Goal: Complete application form

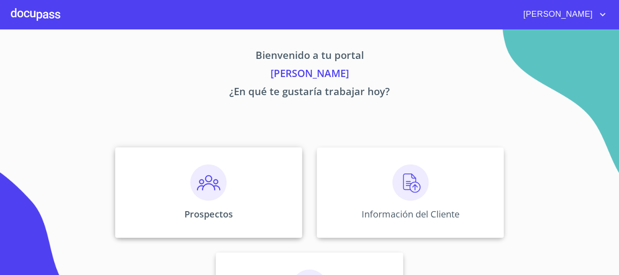
click at [173, 181] on div "Prospectos" at bounding box center [208, 192] width 187 height 91
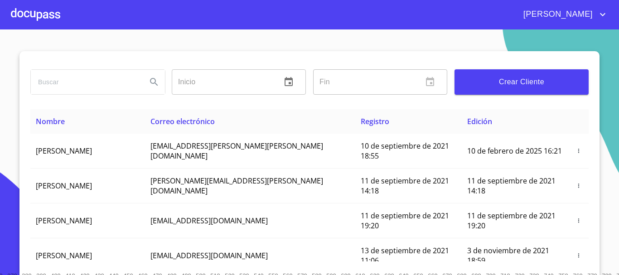
click at [500, 90] on button "Crear Cliente" at bounding box center [521, 81] width 134 height 25
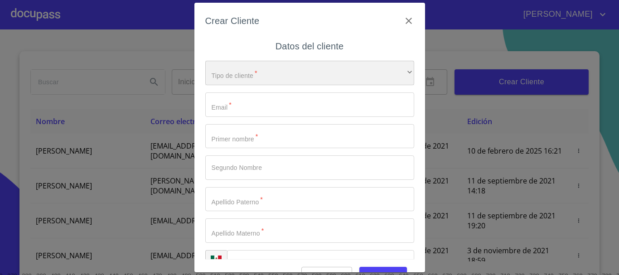
click at [229, 72] on div "​" at bounding box center [309, 73] width 209 height 24
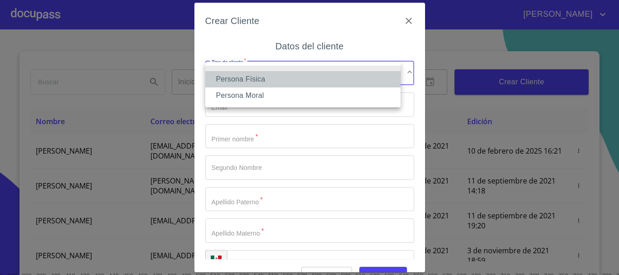
click at [235, 75] on li "Persona Física" at bounding box center [302, 79] width 195 height 16
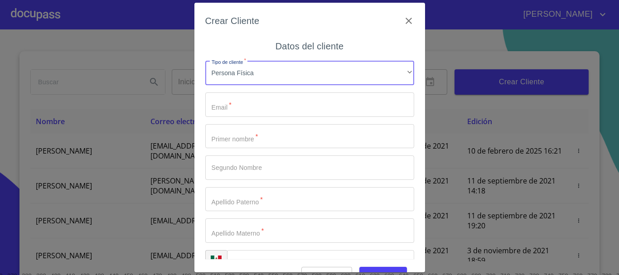
click at [243, 113] on input "Tipo de cliente   *" at bounding box center [309, 104] width 209 height 24
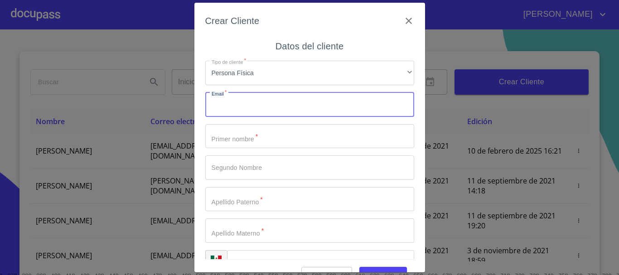
click at [226, 107] on input "Tipo de cliente   *" at bounding box center [309, 104] width 209 height 24
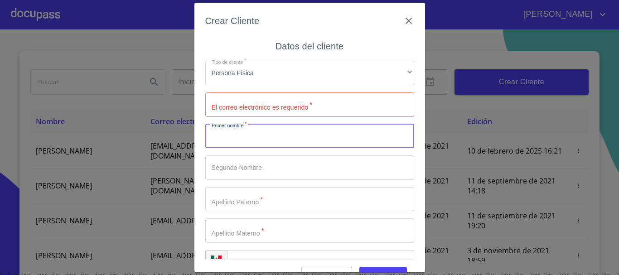
click at [217, 140] on input "Tipo de cliente   *" at bounding box center [309, 136] width 209 height 24
type input "[PERSON_NAME]"
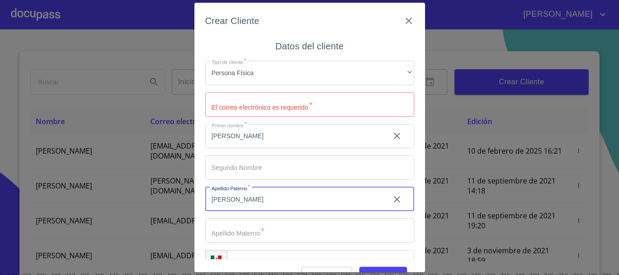
type input "[PERSON_NAME]"
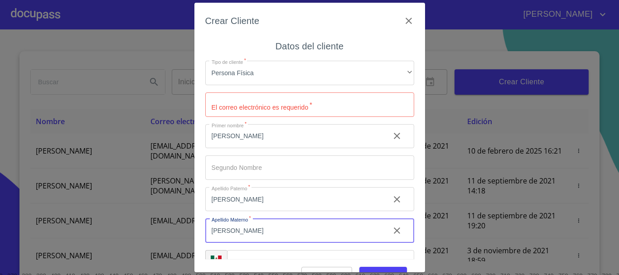
scroll to position [23, 0]
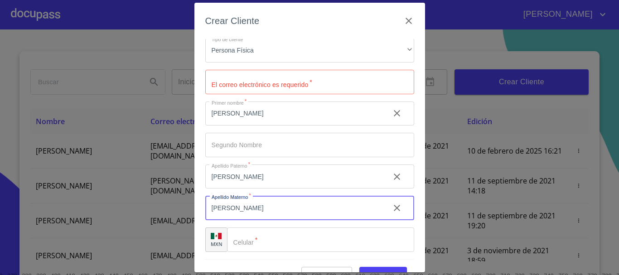
type input "[PERSON_NAME]"
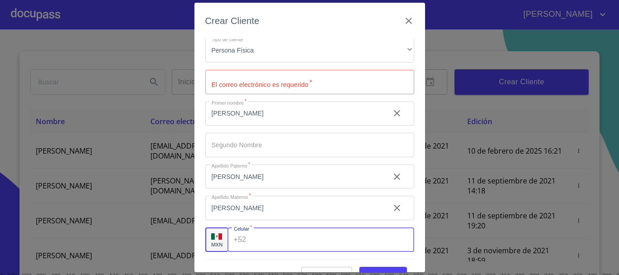
click at [266, 236] on input "Tipo de cliente   *" at bounding box center [332, 239] width 164 height 24
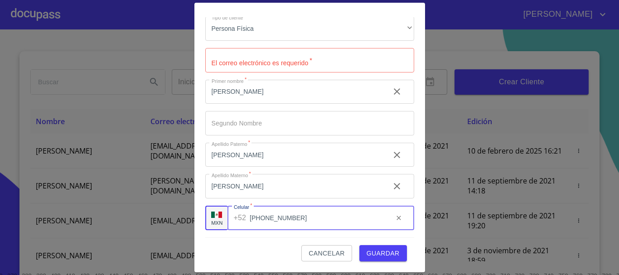
type input "[PHONE_NUMBER]"
click at [279, 53] on input "Tipo de cliente   *" at bounding box center [309, 60] width 209 height 24
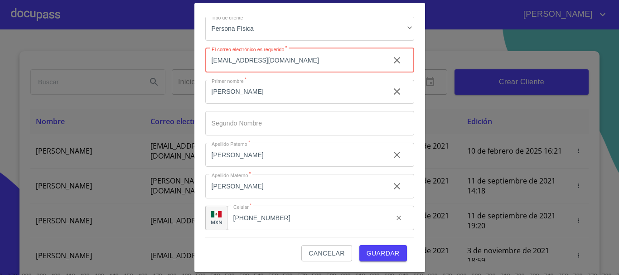
type input "[EMAIL_ADDRESS][DOMAIN_NAME]"
click at [373, 256] on span "Guardar" at bounding box center [382, 253] width 33 height 11
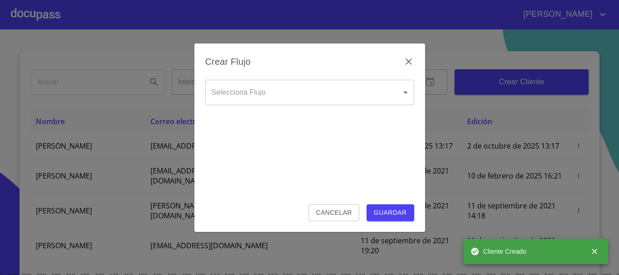
click at [263, 93] on body "[PERSON_NAME] ​ Fin ​ Crear Cliente Nombre Correo electrónico Registro Edición …" at bounding box center [309, 137] width 619 height 275
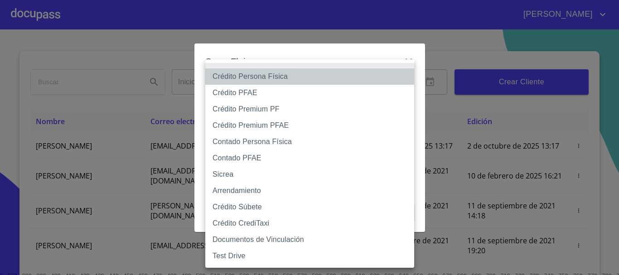
click at [267, 77] on li "Crédito Persona Física" at bounding box center [309, 76] width 209 height 16
type input "6009fb3c7d1714eb8809aa97"
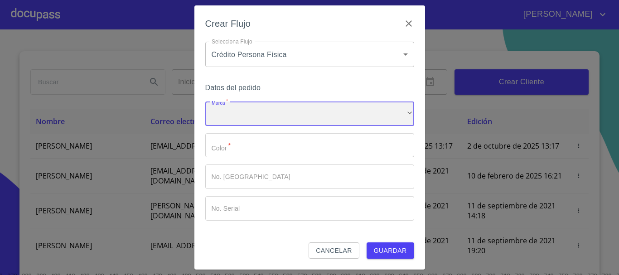
click at [239, 107] on div "​" at bounding box center [309, 113] width 209 height 24
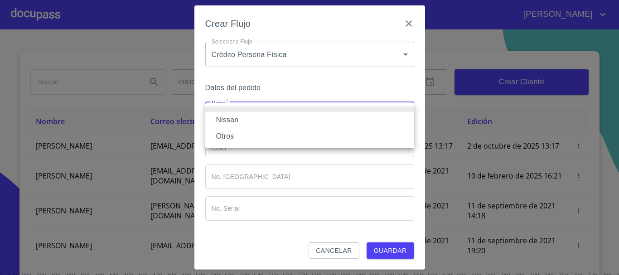
click at [238, 121] on li "Nissan" at bounding box center [309, 120] width 209 height 16
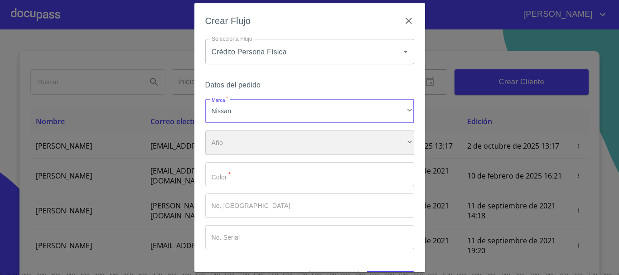
click at [234, 149] on div "​" at bounding box center [309, 142] width 209 height 24
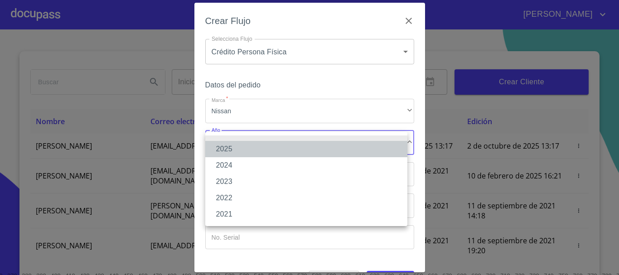
click at [228, 143] on li "2025" at bounding box center [306, 149] width 202 height 16
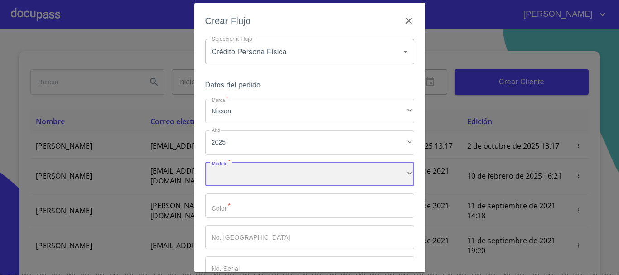
click at [232, 171] on div "​" at bounding box center [309, 174] width 209 height 24
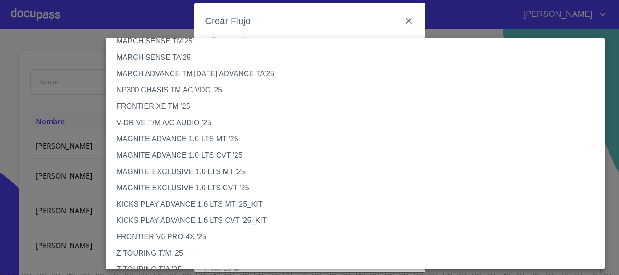
scroll to position [45, 0]
click at [207, 139] on li "MAGNITE ADVANCE 1.0 LTS MT '25" at bounding box center [359, 140] width 506 height 16
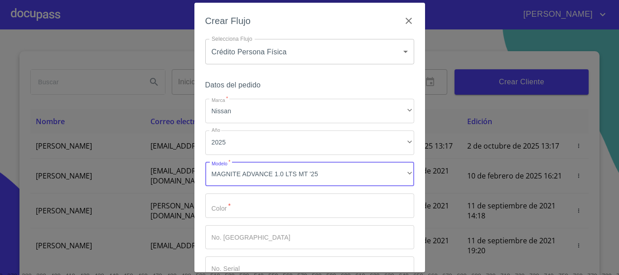
click at [248, 208] on input "Marca   *" at bounding box center [309, 205] width 209 height 24
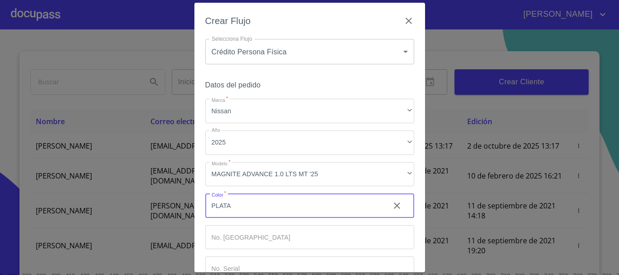
scroll to position [58, 0]
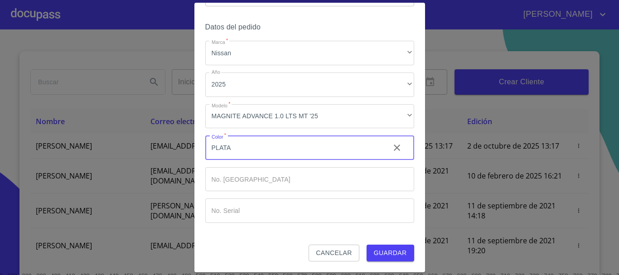
type input "PLATA"
click at [386, 258] on span "Guardar" at bounding box center [390, 252] width 33 height 11
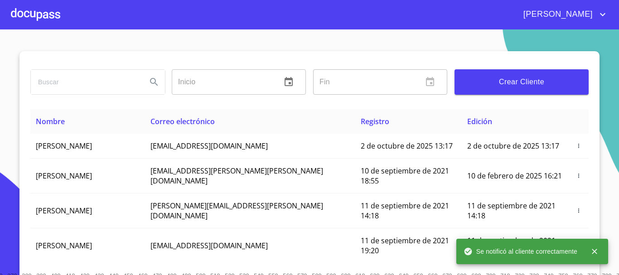
click at [47, 11] on div at bounding box center [35, 14] width 49 height 29
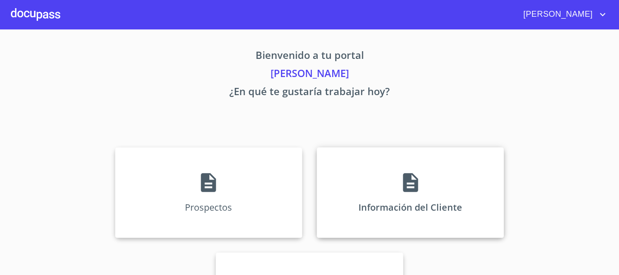
click at [391, 178] on div "Información del Cliente" at bounding box center [410, 192] width 187 height 91
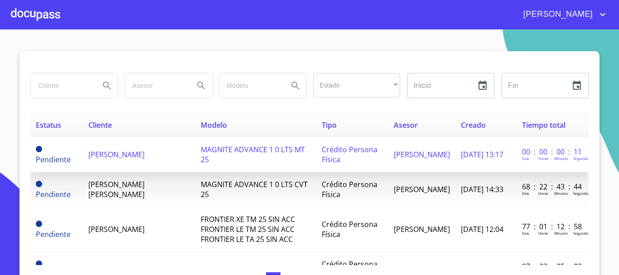
click at [106, 153] on td "[PERSON_NAME]" at bounding box center [139, 154] width 112 height 35
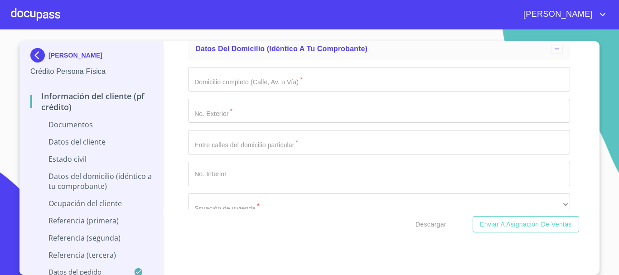
scroll to position [1495, 0]
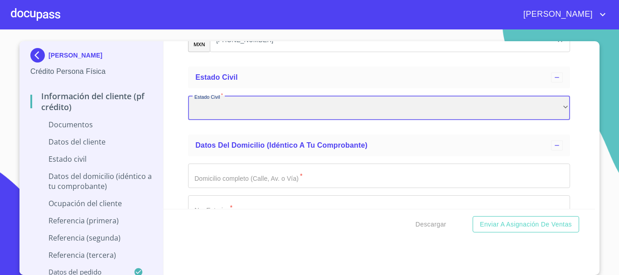
click at [305, 110] on div "​" at bounding box center [379, 108] width 382 height 24
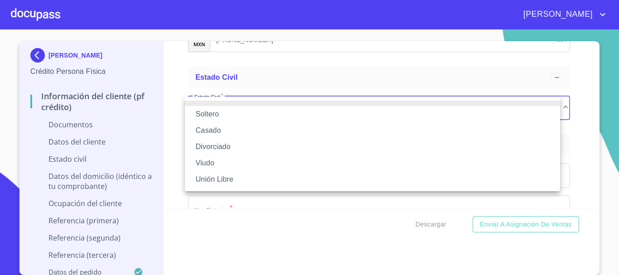
click at [208, 133] on li "Casado" at bounding box center [372, 130] width 375 height 16
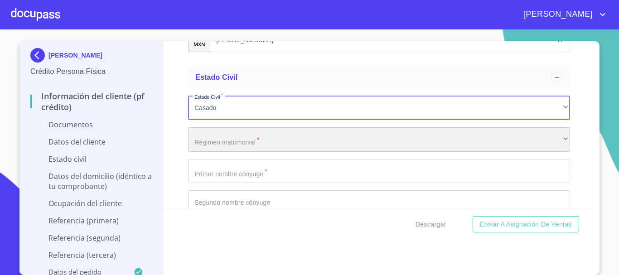
click at [221, 137] on div "​" at bounding box center [379, 139] width 382 height 24
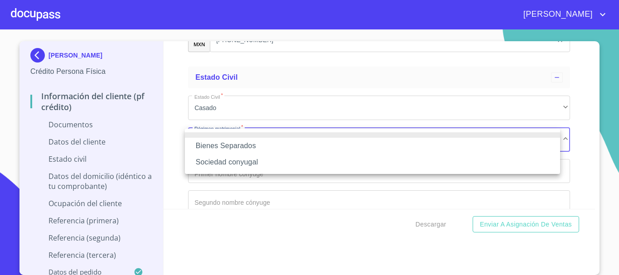
click at [242, 163] on li "Sociedad conyugal" at bounding box center [372, 162] width 375 height 16
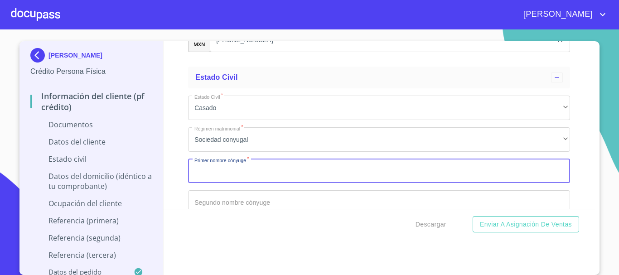
click at [219, 159] on input "Documento de identificación.   *" at bounding box center [379, 171] width 382 height 24
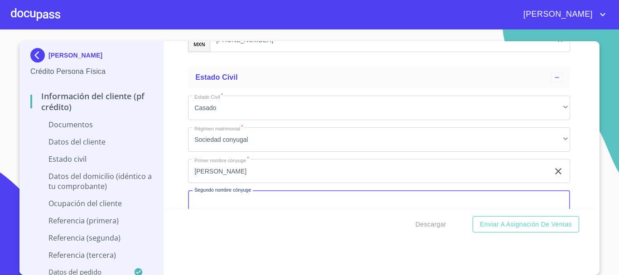
scroll to position [1501, 0]
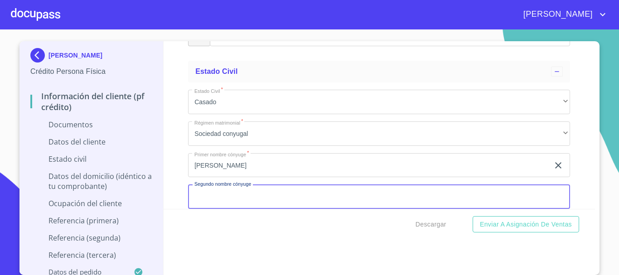
click at [218, 170] on input "[PERSON_NAME]" at bounding box center [368, 165] width 361 height 24
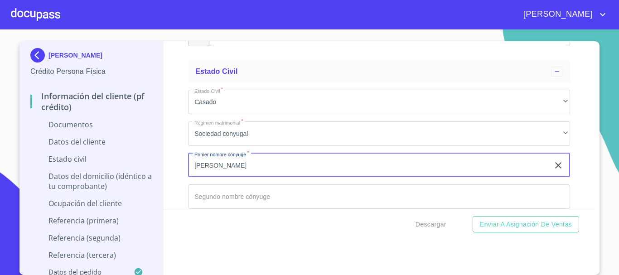
type input "J"
type input "[PERSON_NAME]"
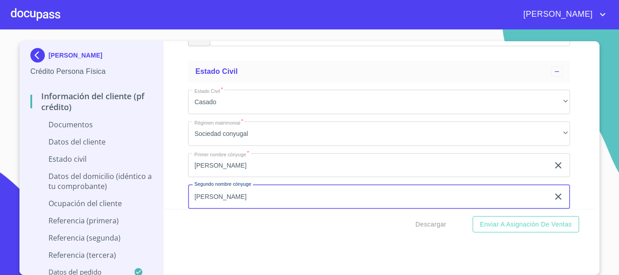
type input "[PERSON_NAME]"
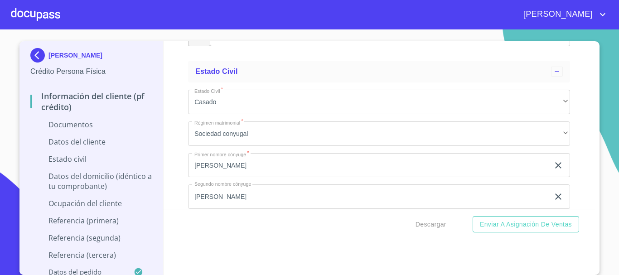
scroll to position [1604, 0]
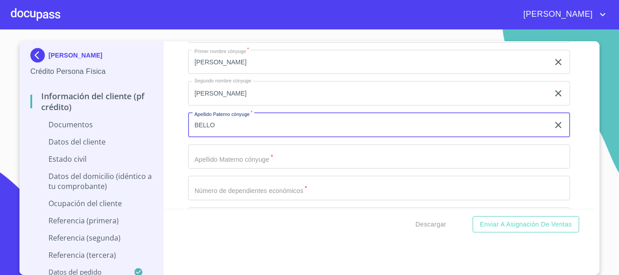
type input "BELLO"
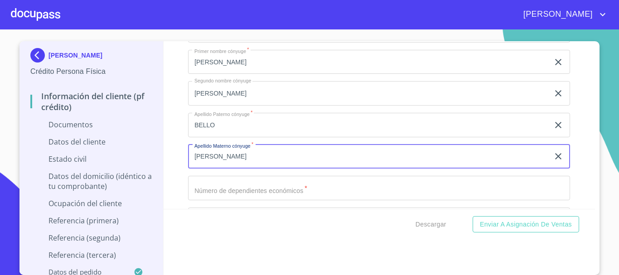
type input "[PERSON_NAME]"
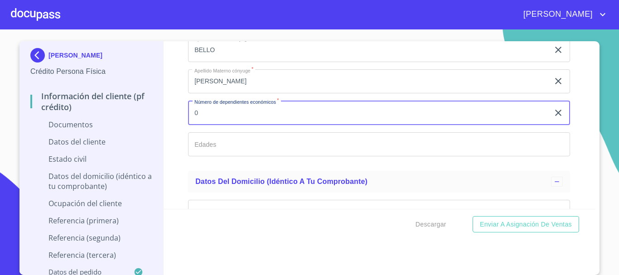
scroll to position [1694, 0]
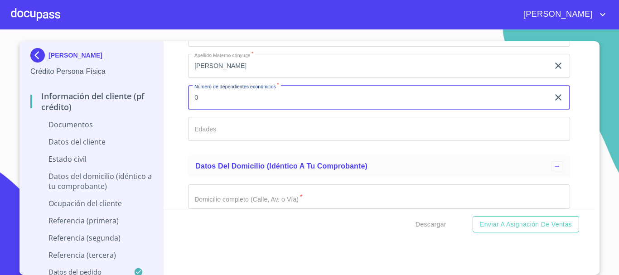
type input "0"
click at [216, 126] on input "Documento de identificación.   *" at bounding box center [379, 129] width 382 height 24
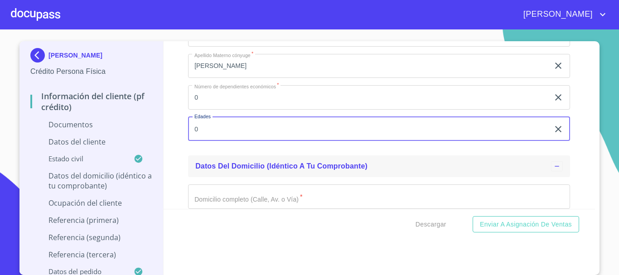
scroll to position [1785, 0]
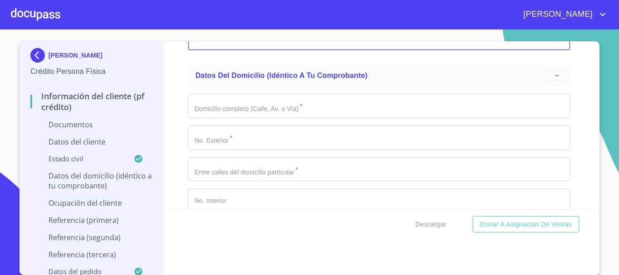
type input "0"
click at [215, 101] on input "Documento de identificación.   *" at bounding box center [379, 106] width 382 height 24
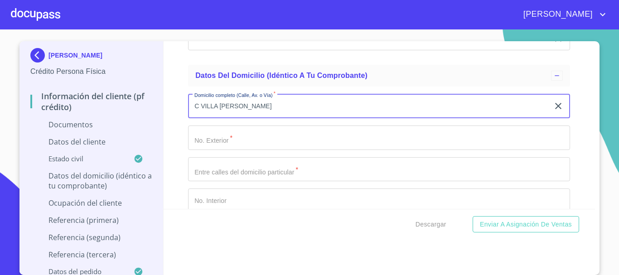
type input "C VILLA [PERSON_NAME]"
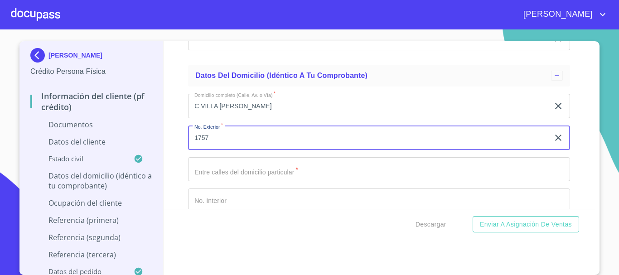
type input "1757"
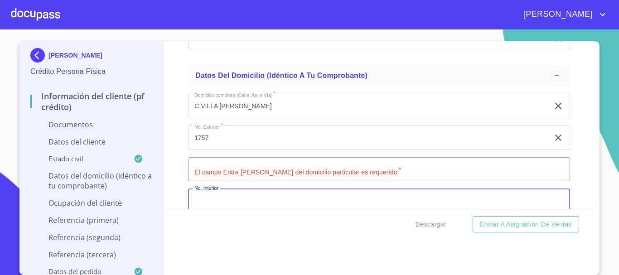
scroll to position [1789, 0]
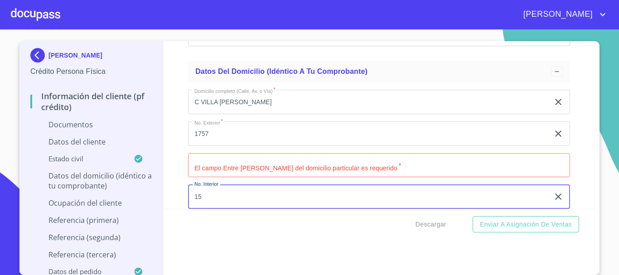
type input "15"
click at [226, 167] on input "Documento de identificación.   *" at bounding box center [379, 165] width 382 height 24
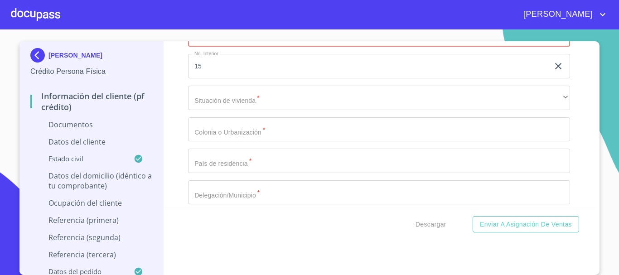
scroll to position [1925, 0]
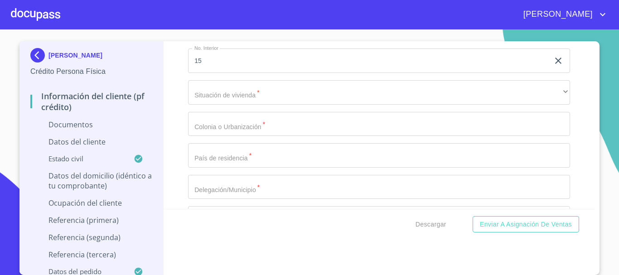
type input "[PERSON_NAME] Y"
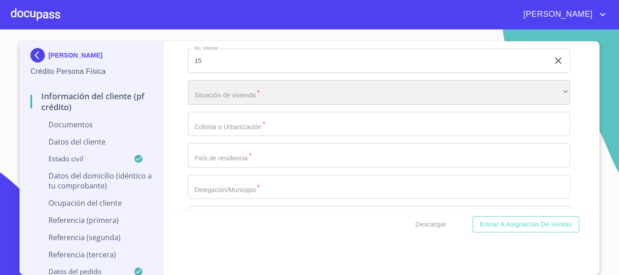
click at [244, 96] on div "​" at bounding box center [379, 92] width 382 height 24
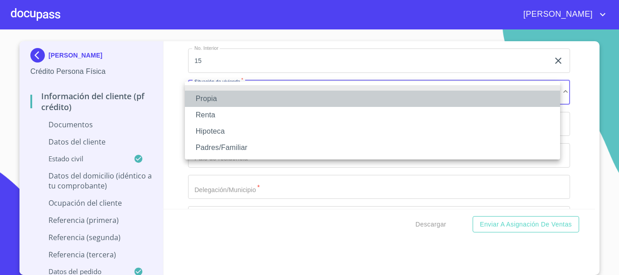
click at [224, 93] on li "Propia" at bounding box center [372, 99] width 375 height 16
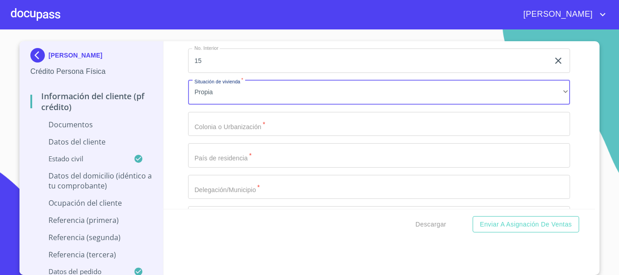
click at [232, 129] on div "Domicilio completo (Calle, Av. o Vía)   * C VILLA [PERSON_NAME] ​ No. Exterior…" at bounding box center [379, 124] width 382 height 354
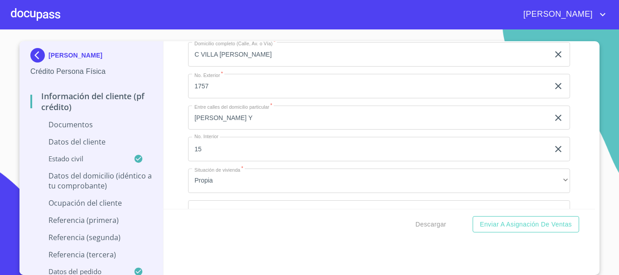
scroll to position [1880, 0]
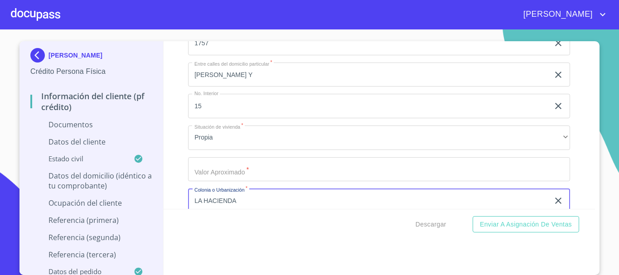
type input "LA HACIENDA"
click at [248, 76] on input "[PERSON_NAME] Y" at bounding box center [368, 75] width 361 height 24
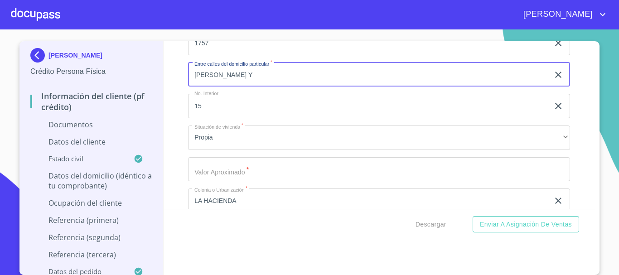
click at [190, 73] on input "[PERSON_NAME] Y" at bounding box center [368, 75] width 361 height 24
click at [288, 78] on input "[PERSON_NAME] Y" at bounding box center [368, 75] width 361 height 24
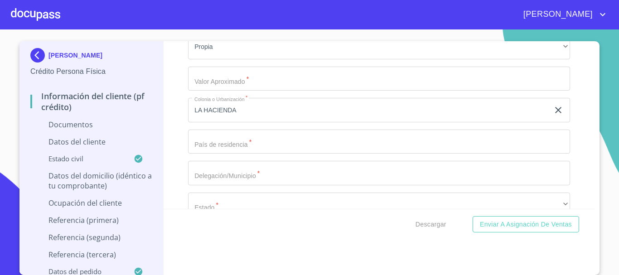
type input "[PERSON_NAME] Y [PERSON_NAME]"
click at [232, 153] on input "Documento de identificación.   *" at bounding box center [379, 142] width 382 height 24
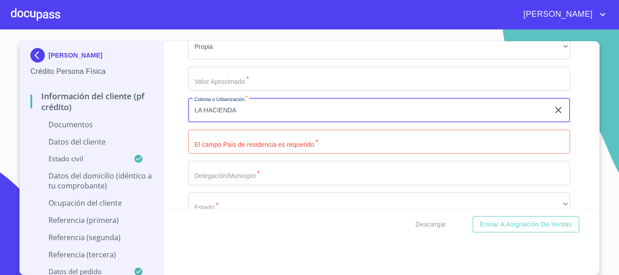
click at [238, 106] on input "LA HACIENDA" at bounding box center [368, 110] width 361 height 24
type input "LA HACIENDITA"
click at [237, 139] on input "Documento de identificación.   *" at bounding box center [379, 142] width 382 height 24
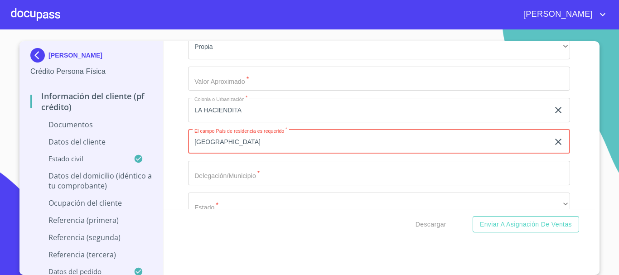
type input "[GEOGRAPHIC_DATA]"
click at [213, 173] on input "Documento de identificación.   *" at bounding box center [379, 173] width 382 height 24
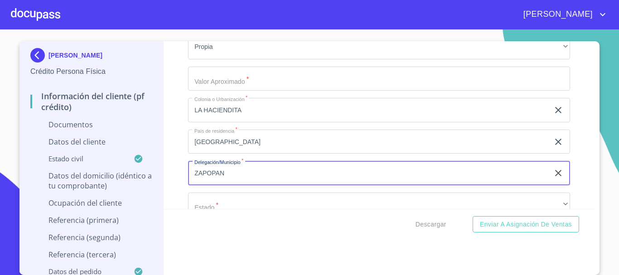
type input "ZAPOPAN"
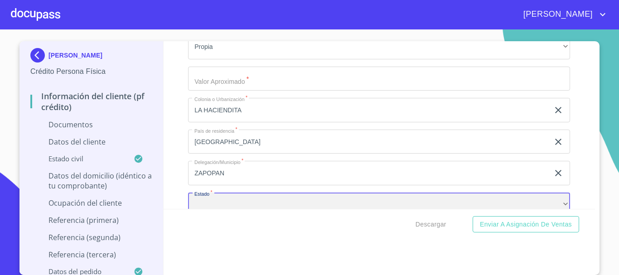
scroll to position [1978, 0]
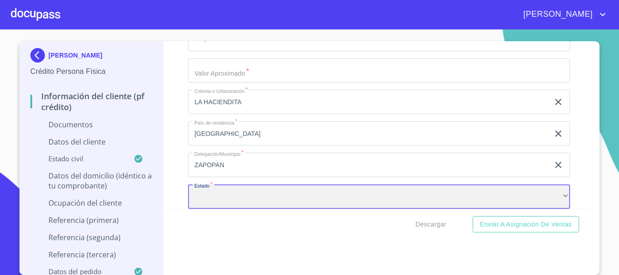
click at [230, 193] on div "​" at bounding box center [379, 196] width 382 height 24
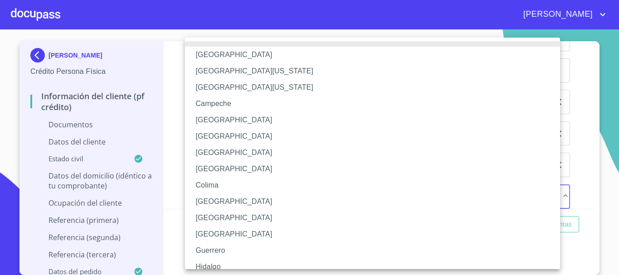
scroll to position [91, 0]
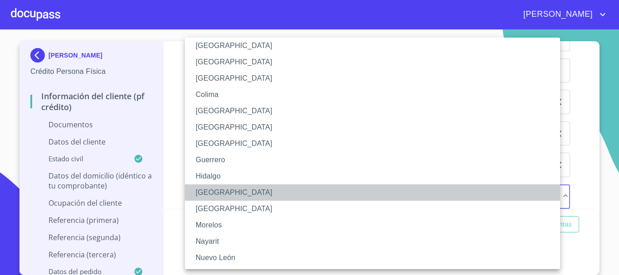
click at [203, 192] on li "[GEOGRAPHIC_DATA]" at bounding box center [376, 192] width 382 height 16
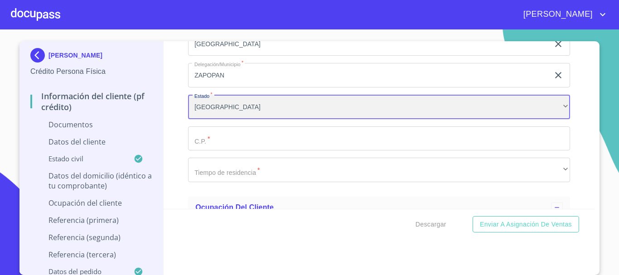
scroll to position [2069, 0]
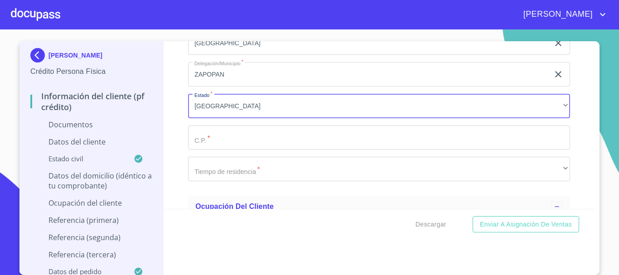
click at [212, 136] on input "Documento de identificación.   *" at bounding box center [379, 137] width 382 height 24
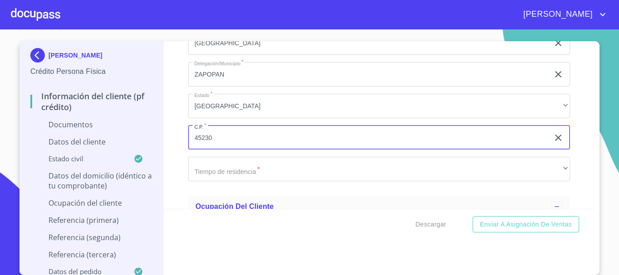
type input "45230"
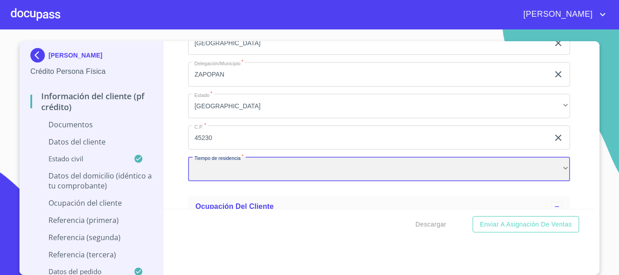
click at [208, 159] on div "​" at bounding box center [379, 169] width 382 height 24
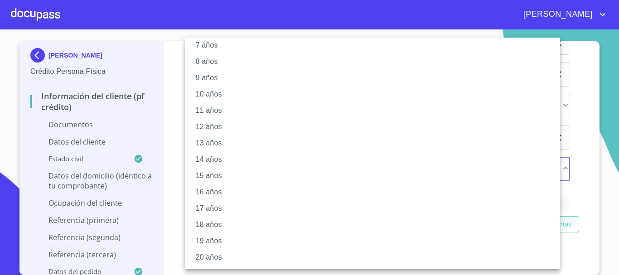
click at [212, 256] on li "20 años" at bounding box center [376, 257] width 382 height 16
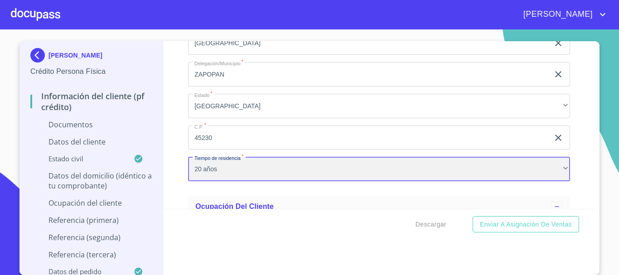
click at [210, 172] on div "20 años" at bounding box center [379, 169] width 382 height 24
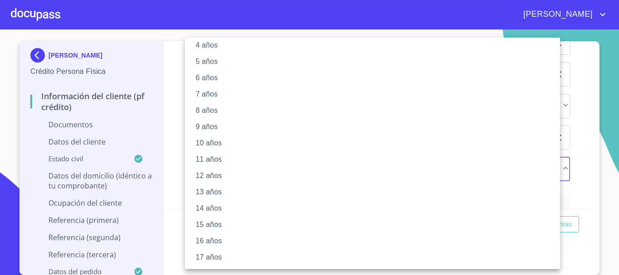
scroll to position [0, 0]
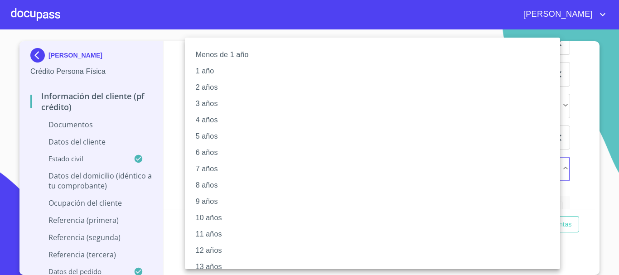
click at [218, 135] on li "5 años" at bounding box center [376, 136] width 382 height 16
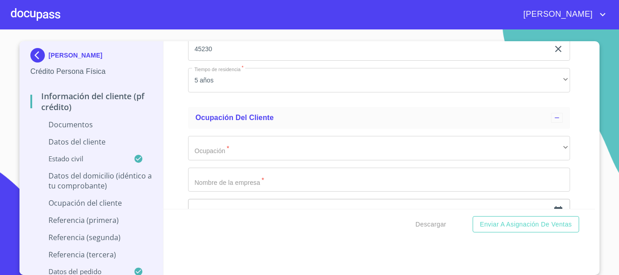
scroll to position [2160, 0]
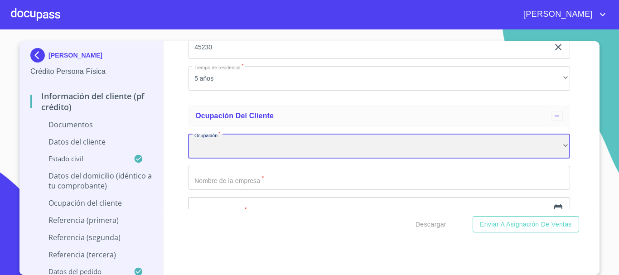
click at [241, 150] on div "​" at bounding box center [379, 146] width 382 height 24
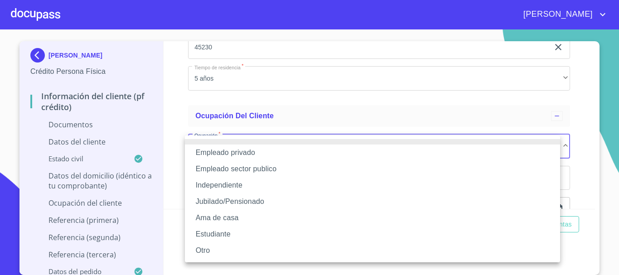
click at [240, 159] on li "Empleado privado" at bounding box center [372, 152] width 375 height 16
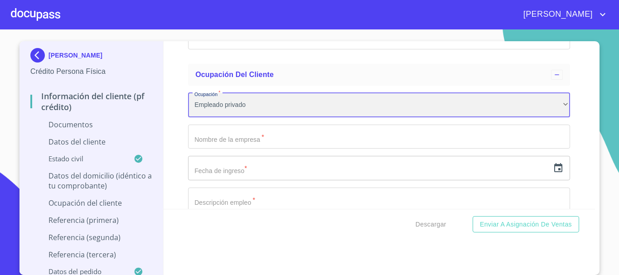
scroll to position [2250, 0]
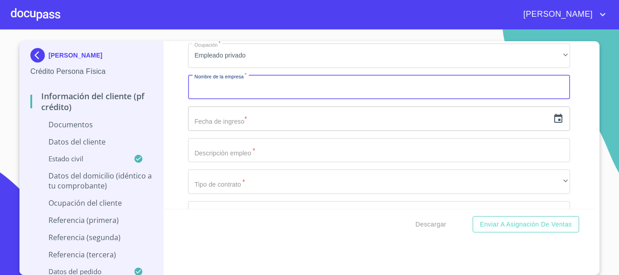
click at [237, 85] on input "Documento de identificación.   *" at bounding box center [379, 87] width 382 height 24
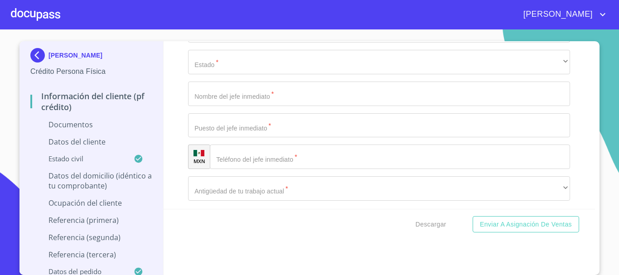
scroll to position [2839, 0]
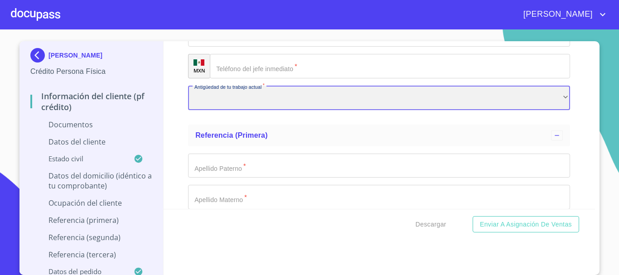
click at [276, 106] on div "​" at bounding box center [379, 98] width 382 height 24
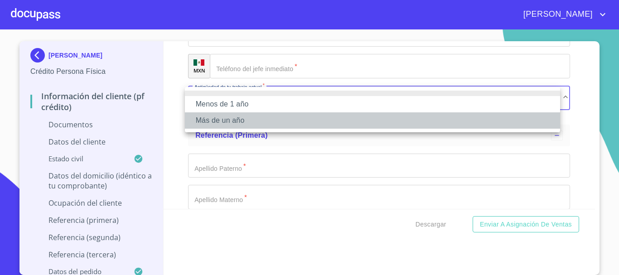
click at [250, 121] on li "Más de un año" at bounding box center [372, 120] width 375 height 16
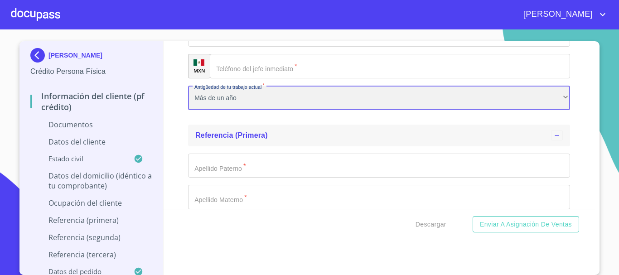
scroll to position [2930, 0]
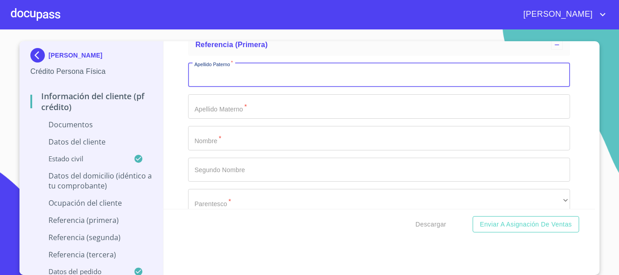
click at [222, 83] on input "Documento de identificación.   *" at bounding box center [379, 75] width 382 height 24
type input "[PERSON_NAME]"
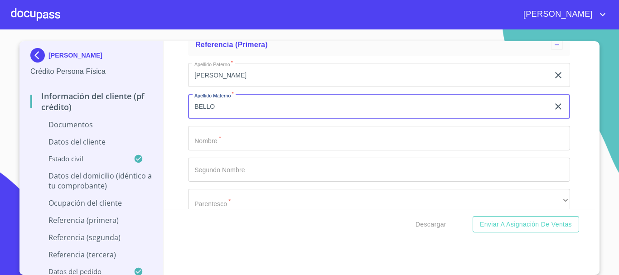
type input "BELLO"
click at [203, 141] on input "Documento de identificación.   *" at bounding box center [379, 138] width 382 height 24
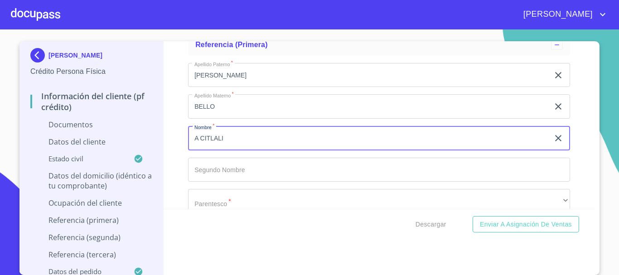
drag, startPoint x: 195, startPoint y: 139, endPoint x: 195, endPoint y: 148, distance: 9.5
click at [195, 142] on input "A CITLALI" at bounding box center [368, 138] width 361 height 24
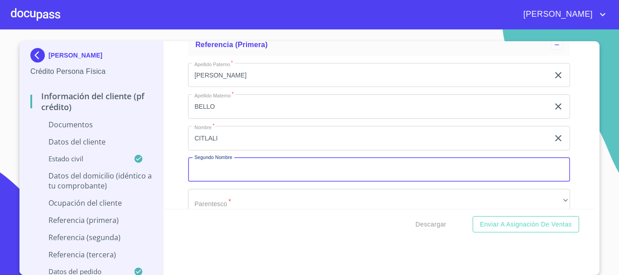
click at [218, 168] on input "Documento de identificación.   *" at bounding box center [379, 170] width 382 height 24
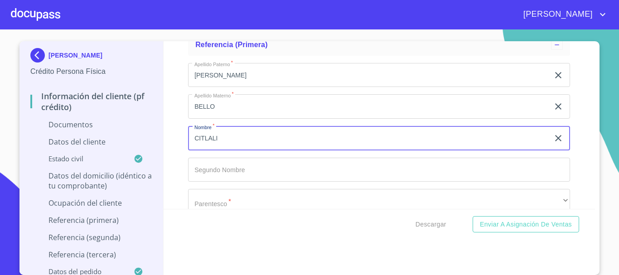
click at [221, 144] on input "CITLALI" at bounding box center [368, 138] width 361 height 24
type input "CITLALLI"
click at [221, 162] on input "Documento de identificación.   *" at bounding box center [379, 170] width 382 height 24
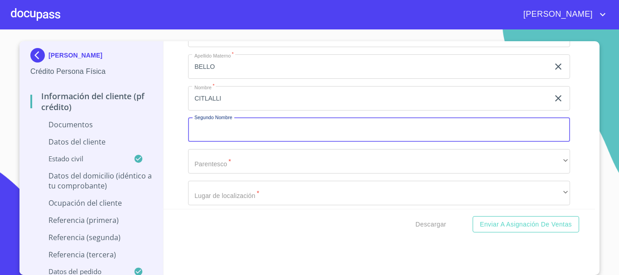
scroll to position [3020, 0]
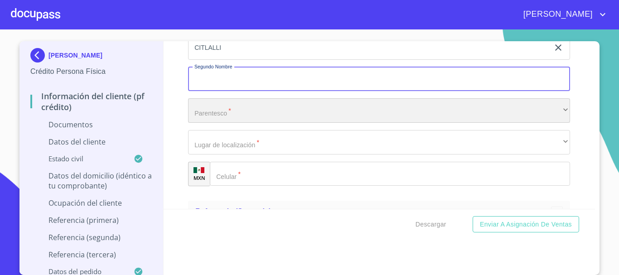
click at [220, 110] on div "​" at bounding box center [379, 110] width 382 height 24
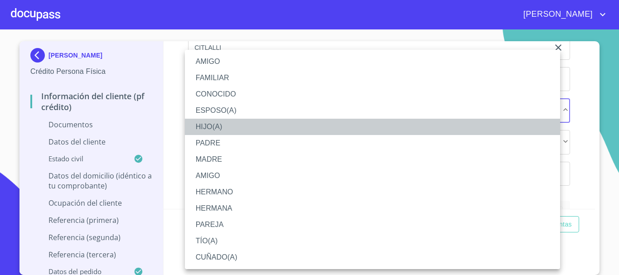
click at [212, 126] on li "HIJO(A)" at bounding box center [372, 127] width 375 height 16
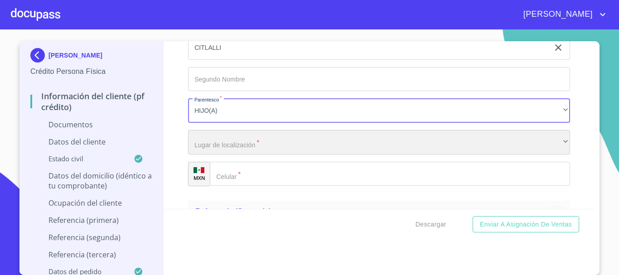
click at [225, 143] on div "​" at bounding box center [379, 142] width 382 height 24
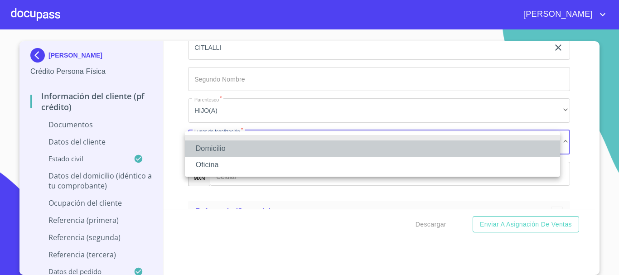
click at [227, 146] on li "Domicilio" at bounding box center [372, 148] width 375 height 16
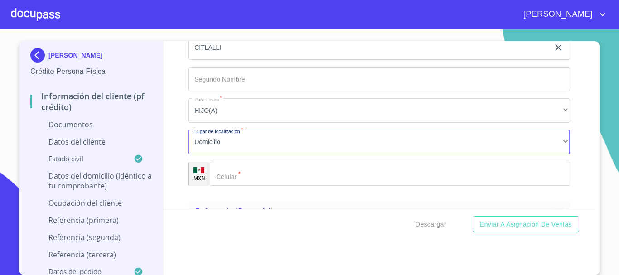
click at [275, 175] on input "Documento de identificación.   *" at bounding box center [390, 174] width 360 height 24
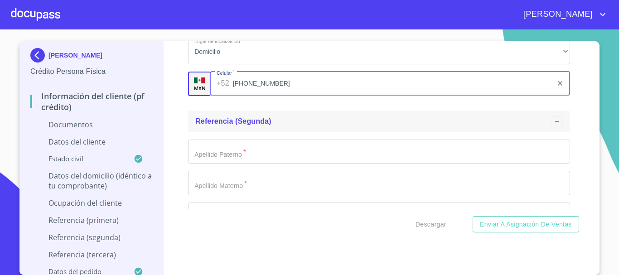
scroll to position [3111, 0]
type input "[PHONE_NUMBER]"
click at [240, 154] on input "Documento de identificación.   *" at bounding box center [379, 151] width 382 height 24
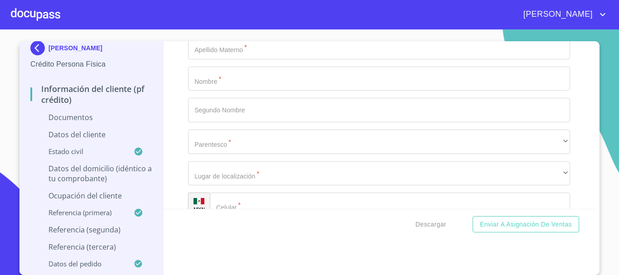
scroll to position [3247, 0]
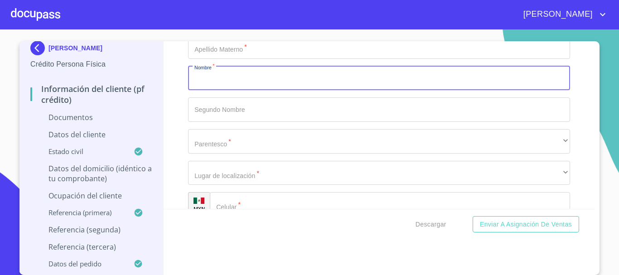
click at [219, 82] on input "Documento de identificación.   *" at bounding box center [379, 78] width 382 height 24
type input "[PERSON_NAME]"
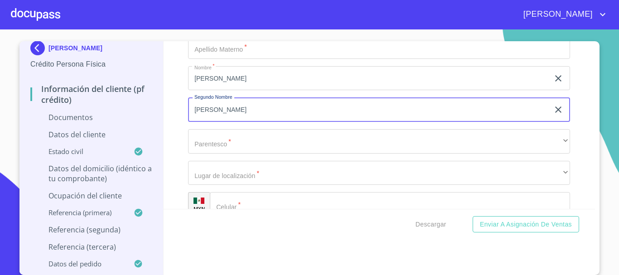
scroll to position [3065, 0]
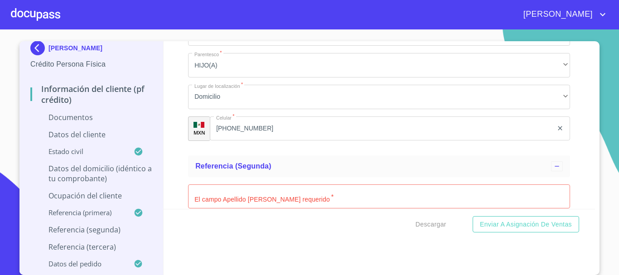
type input "[PERSON_NAME]"
click at [221, 199] on input "Documento de identificación.   *" at bounding box center [379, 196] width 382 height 24
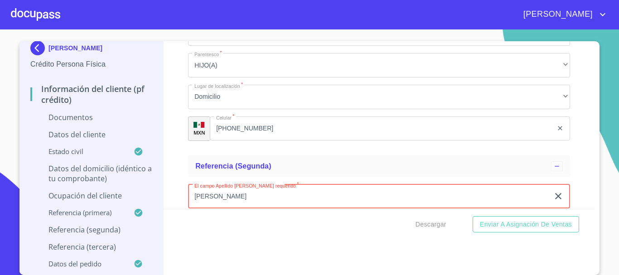
type input "[PERSON_NAME]"
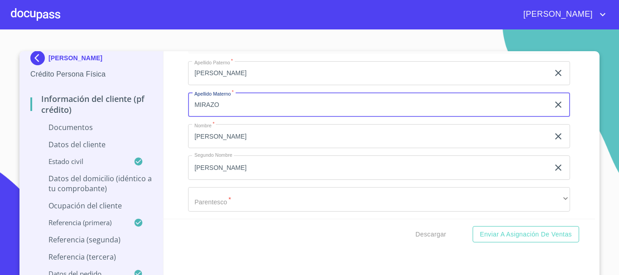
scroll to position [3259, 0]
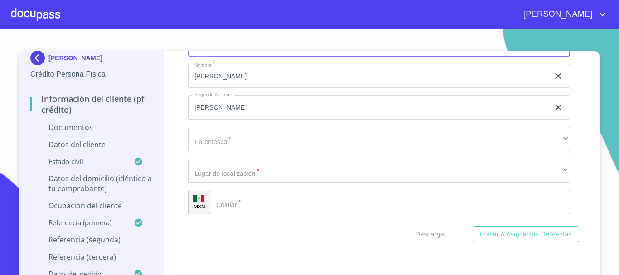
type input "MIRAZO"
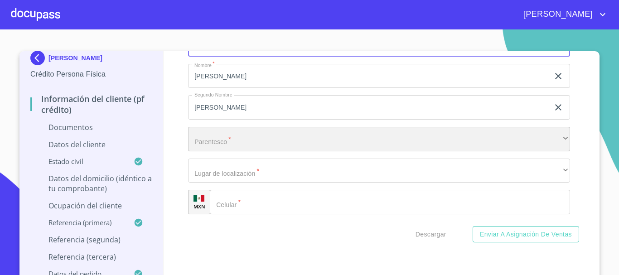
click at [226, 139] on div "​" at bounding box center [379, 139] width 382 height 24
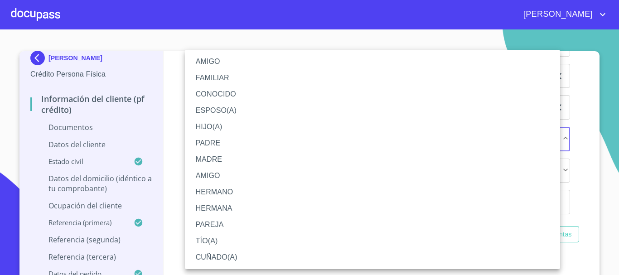
click at [217, 80] on li "FAMILIAR" at bounding box center [372, 78] width 375 height 16
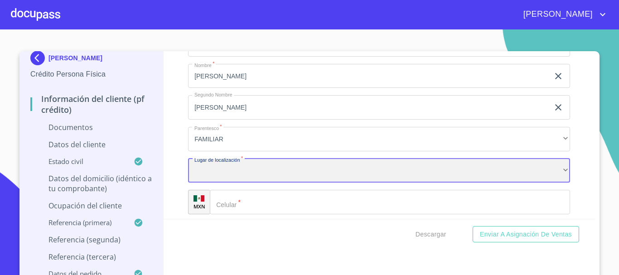
click at [226, 174] on div "​" at bounding box center [379, 171] width 382 height 24
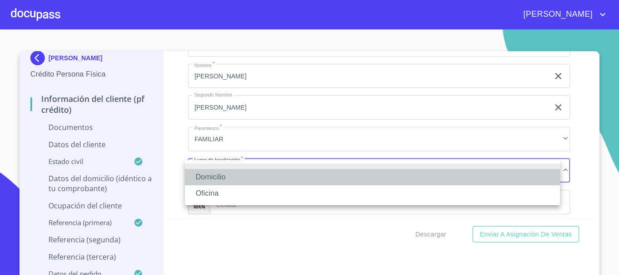
click at [224, 172] on li "Domicilio" at bounding box center [372, 177] width 375 height 16
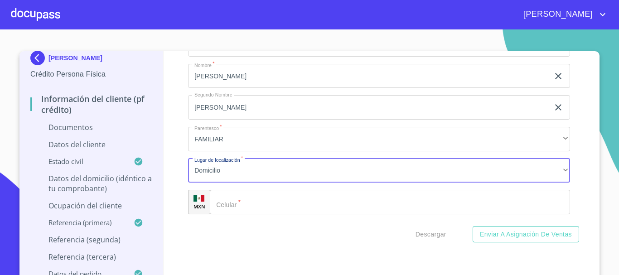
click at [279, 205] on input "Documento de identificación.   *" at bounding box center [390, 202] width 360 height 24
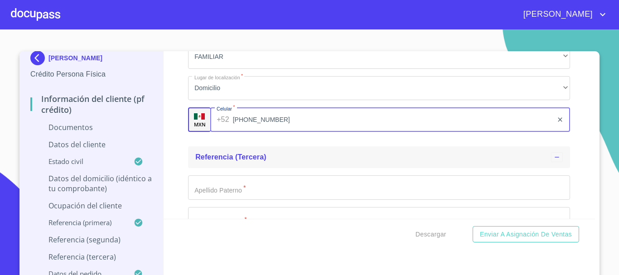
scroll to position [3349, 0]
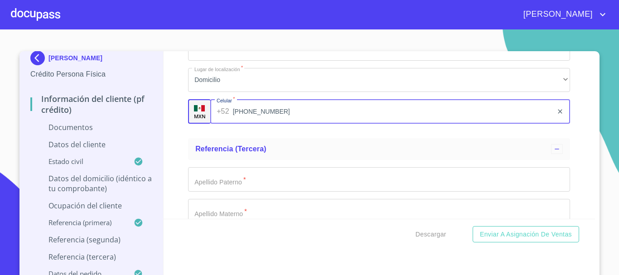
type input "[PHONE_NUMBER]"
click at [225, 179] on input "Documento de identificación.   *" at bounding box center [379, 179] width 382 height 24
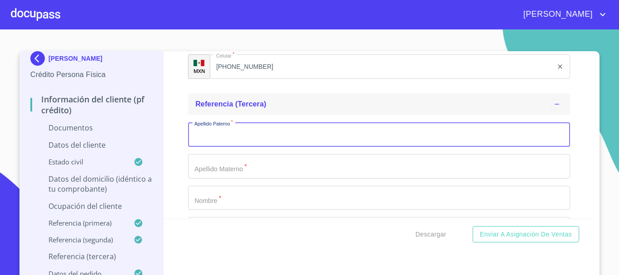
scroll to position [3440, 0]
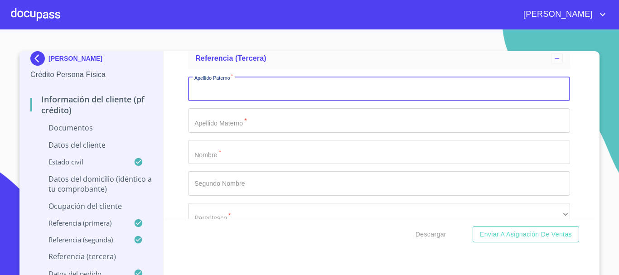
click at [259, 96] on input "Documento de identificación.   *" at bounding box center [379, 89] width 382 height 24
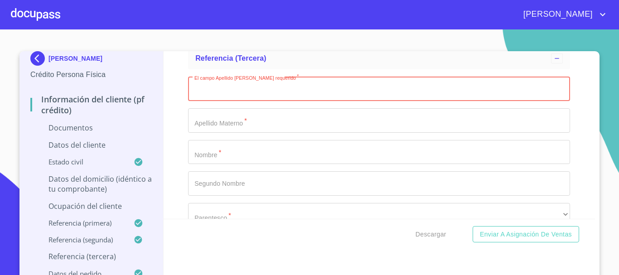
click at [216, 152] on input "Documento de identificación.   *" at bounding box center [379, 152] width 382 height 24
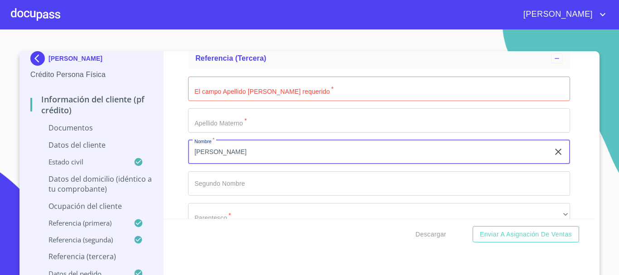
type input "[PERSON_NAME]"
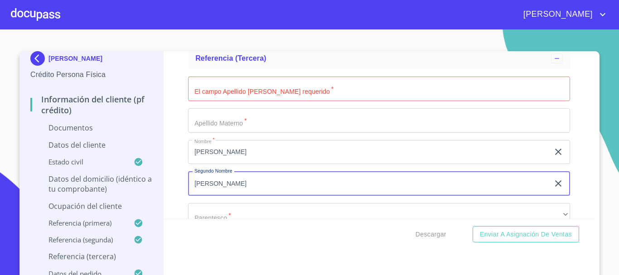
type input "[PERSON_NAME]"
click at [258, 89] on input "Documento de identificación.   *" at bounding box center [379, 89] width 382 height 24
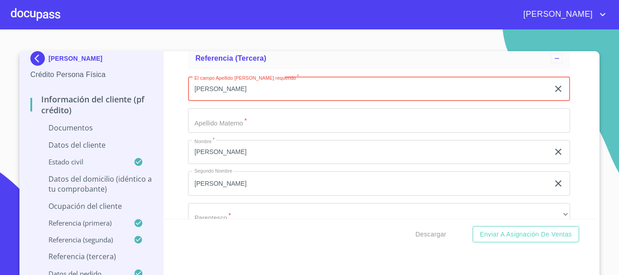
type input "[PERSON_NAME]"
click at [245, 125] on input "Documento de identificación.   *" at bounding box center [379, 120] width 382 height 24
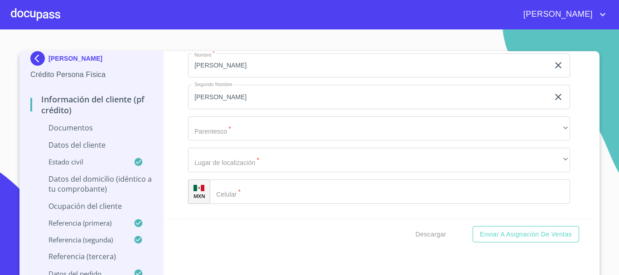
scroll to position [3531, 0]
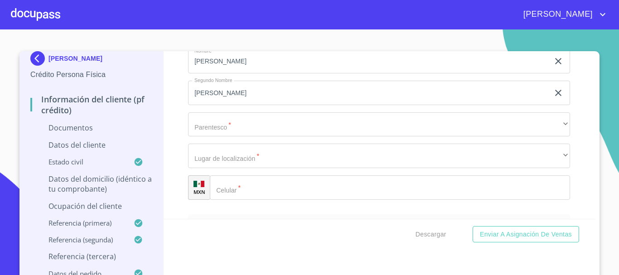
type input "BELLO"
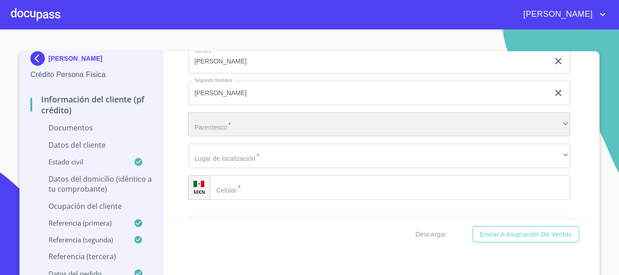
click at [227, 121] on div "​" at bounding box center [379, 124] width 382 height 24
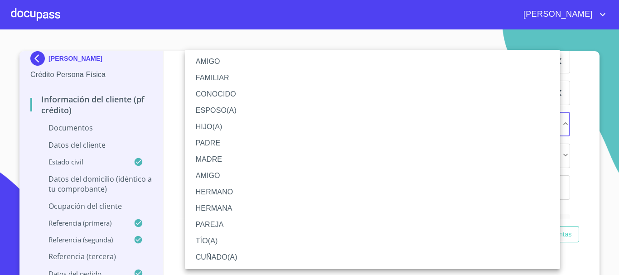
click at [217, 78] on li "FAMILIAR" at bounding box center [372, 78] width 375 height 16
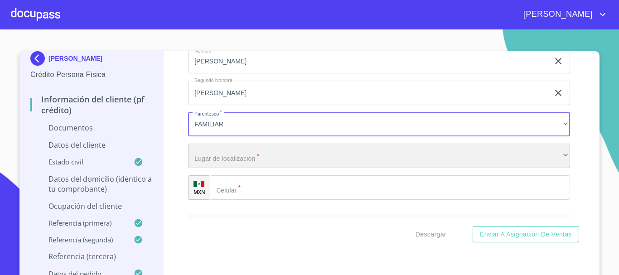
click at [246, 160] on div "​" at bounding box center [379, 156] width 382 height 24
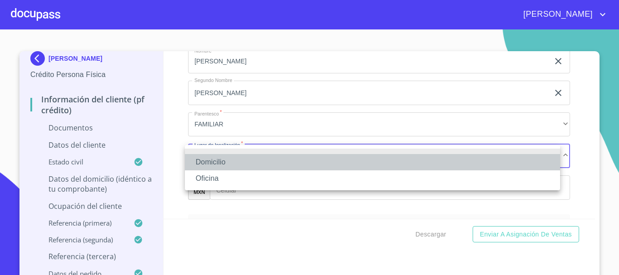
click at [244, 161] on li "Domicilio" at bounding box center [372, 162] width 375 height 16
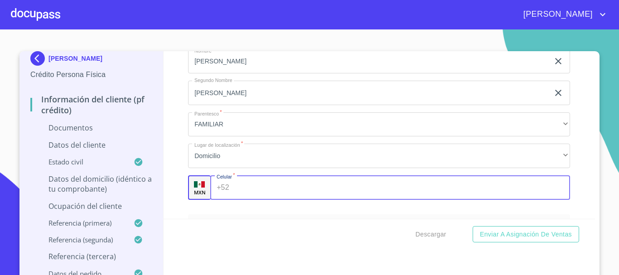
click at [260, 186] on input "Documento de identificación.   *" at bounding box center [401, 187] width 337 height 24
type input "3"
type input "[PHONE_NUMBER]"
click at [231, 232] on div "Descargar Enviar a Asignación de Ventas" at bounding box center [380, 234] width 432 height 31
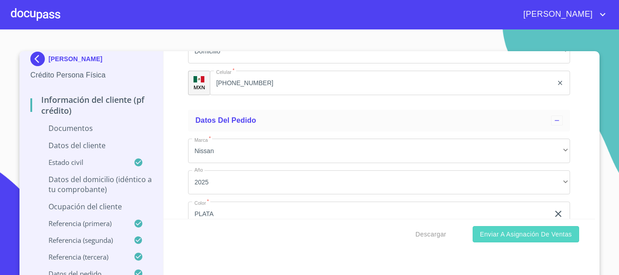
scroll to position [3621, 0]
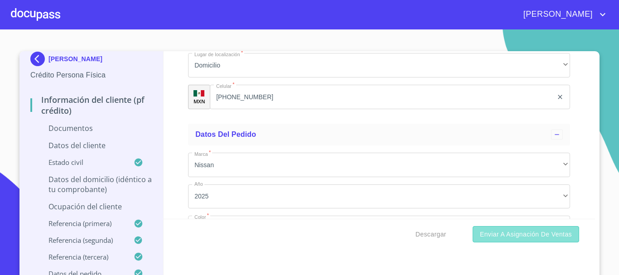
click at [491, 232] on span "Enviar a Asignación de Ventas" at bounding box center [526, 234] width 92 height 11
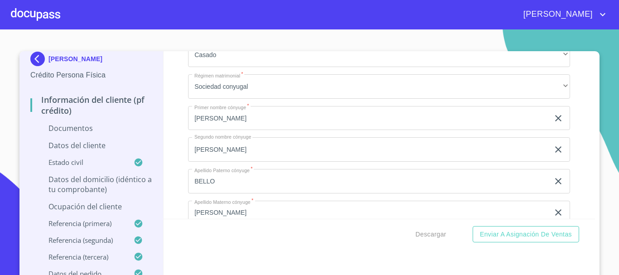
scroll to position [1519, 0]
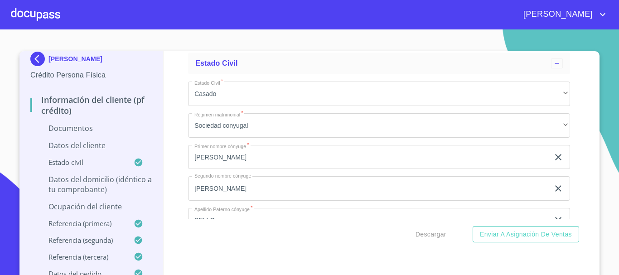
click at [39, 10] on div at bounding box center [35, 14] width 49 height 29
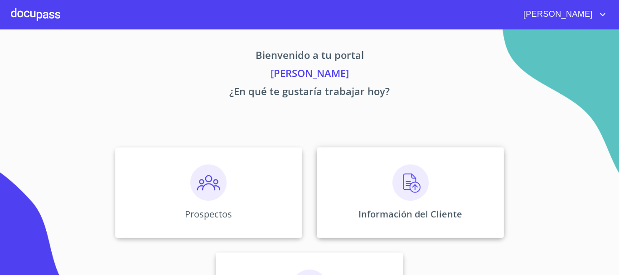
click at [400, 195] on img at bounding box center [410, 182] width 36 height 36
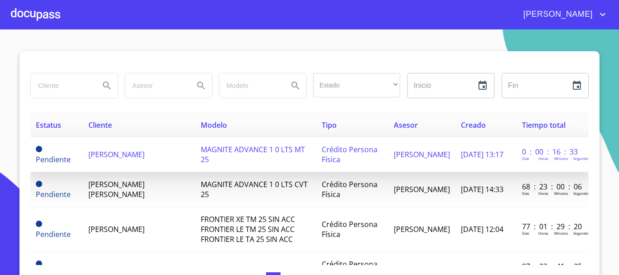
click at [120, 155] on span "[PERSON_NAME]" at bounding box center [116, 154] width 56 height 10
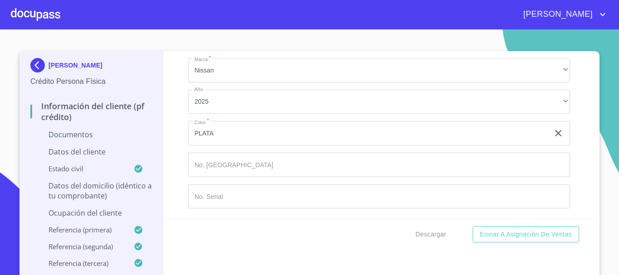
scroll to position [3716, 0]
